Goal: Navigation & Orientation: Find specific page/section

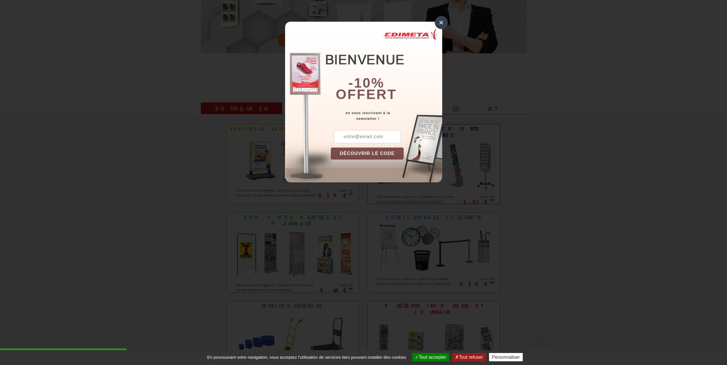
scroll to position [143, 0]
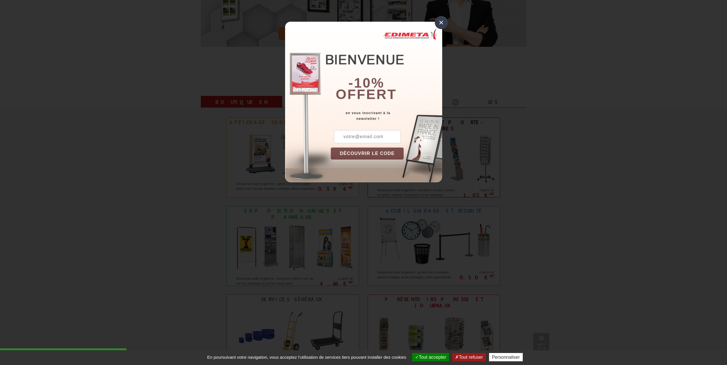
click at [442, 23] on div "×" at bounding box center [441, 22] width 13 height 13
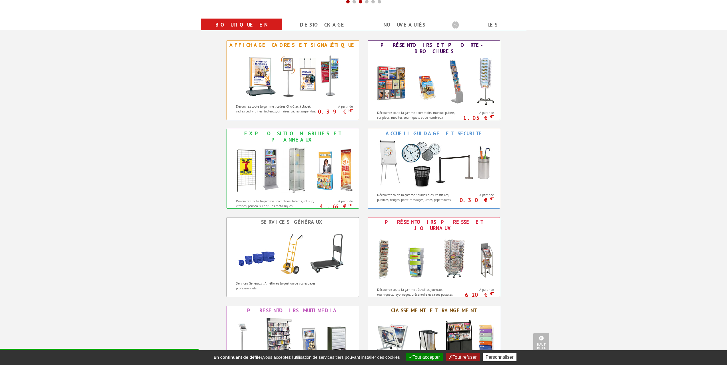
scroll to position [229, 0]
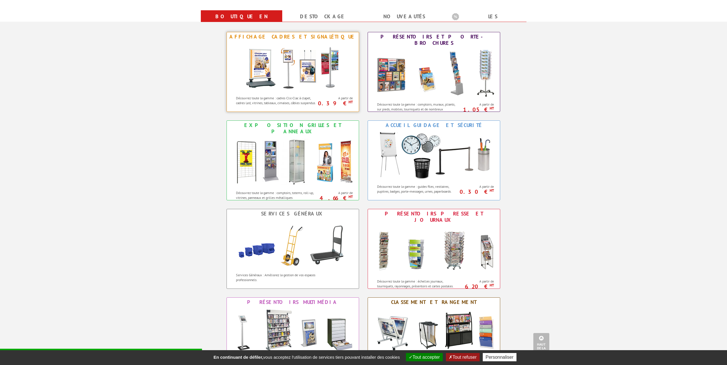
click at [303, 63] on img at bounding box center [293, 66] width 106 height 51
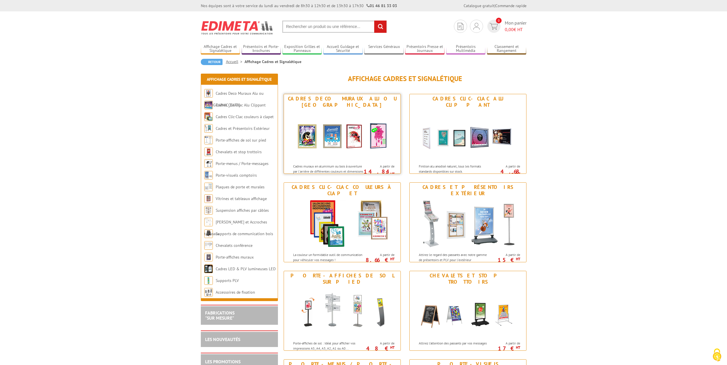
click at [330, 135] on img at bounding box center [342, 135] width 106 height 51
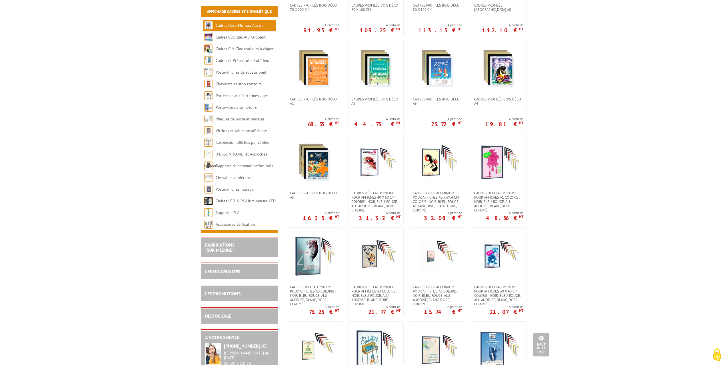
scroll to position [314, 0]
